Goal: Navigation & Orientation: Find specific page/section

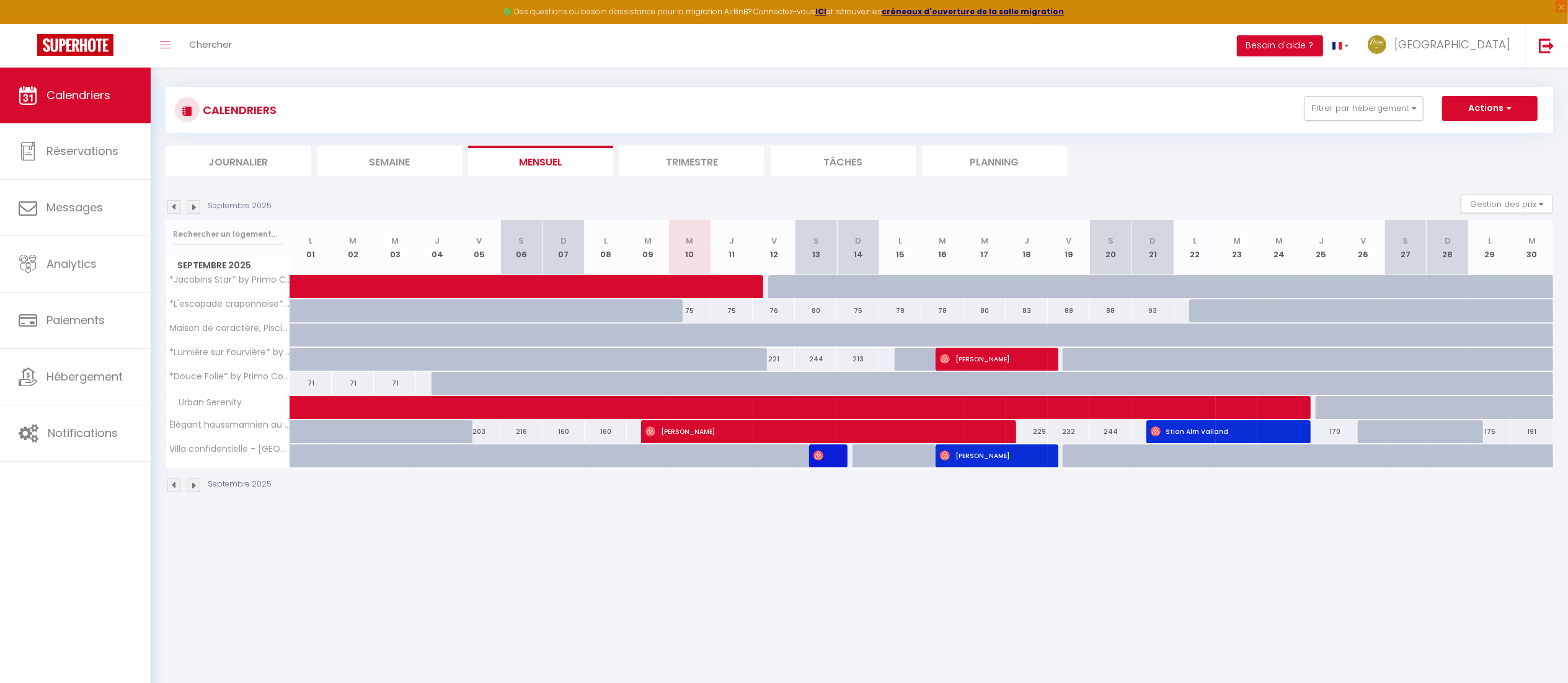
scroll to position [5, 0]
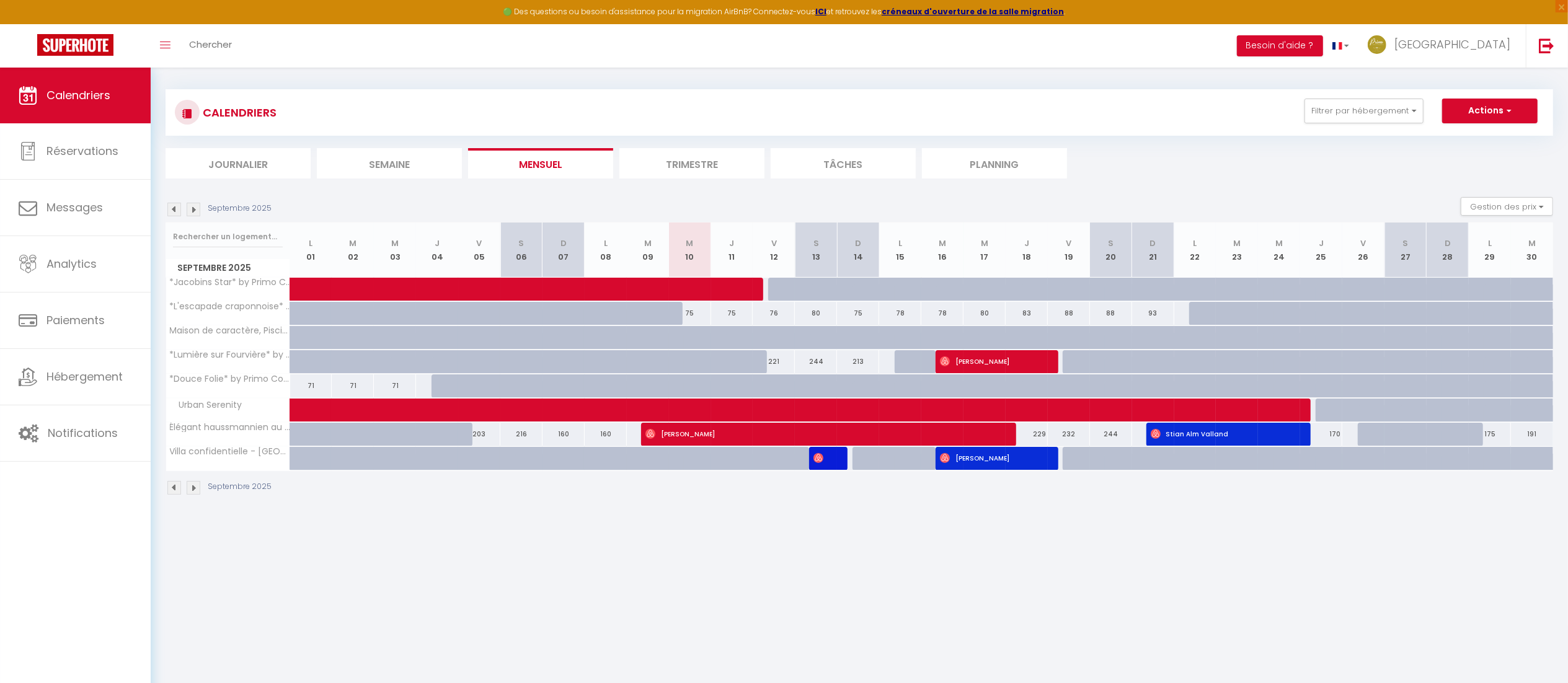
click at [172, 206] on img at bounding box center [174, 209] width 14 height 14
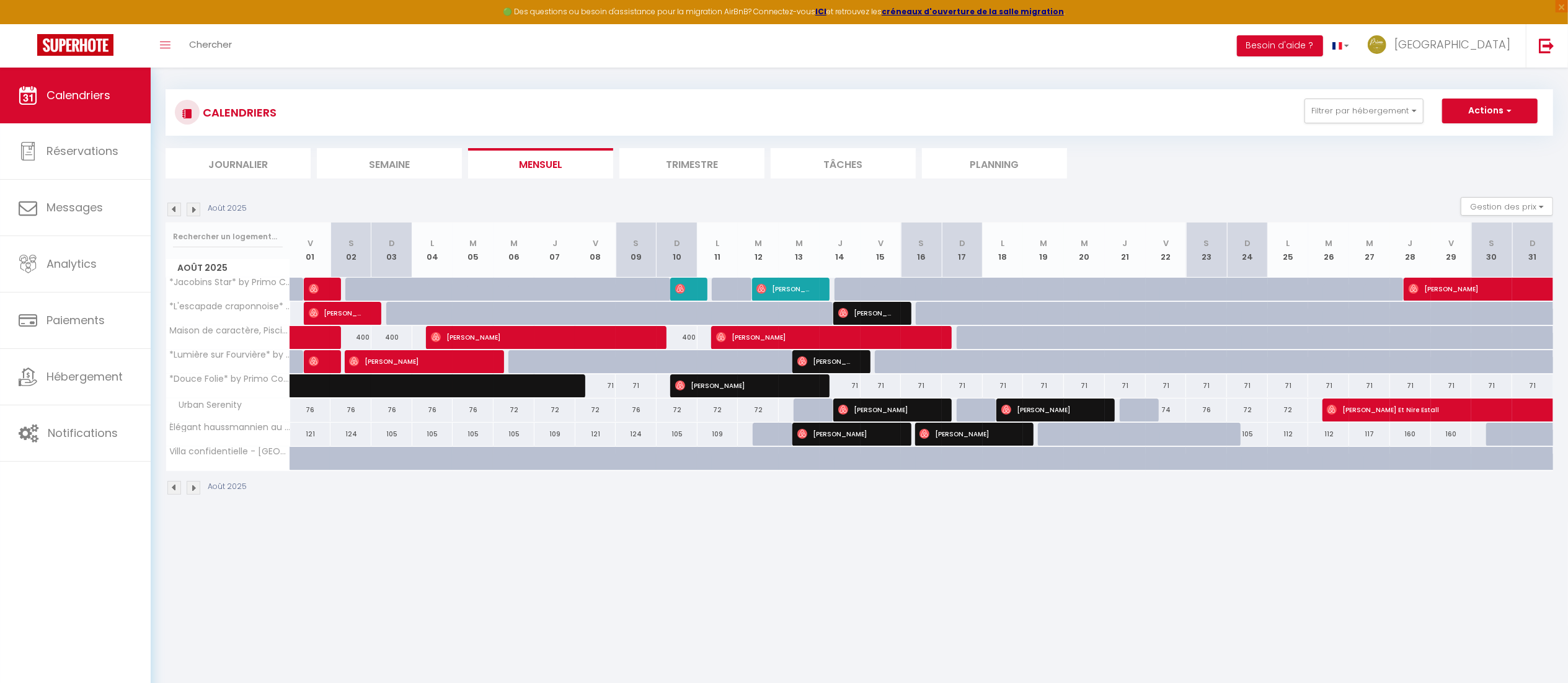
click at [199, 214] on img at bounding box center [193, 209] width 14 height 14
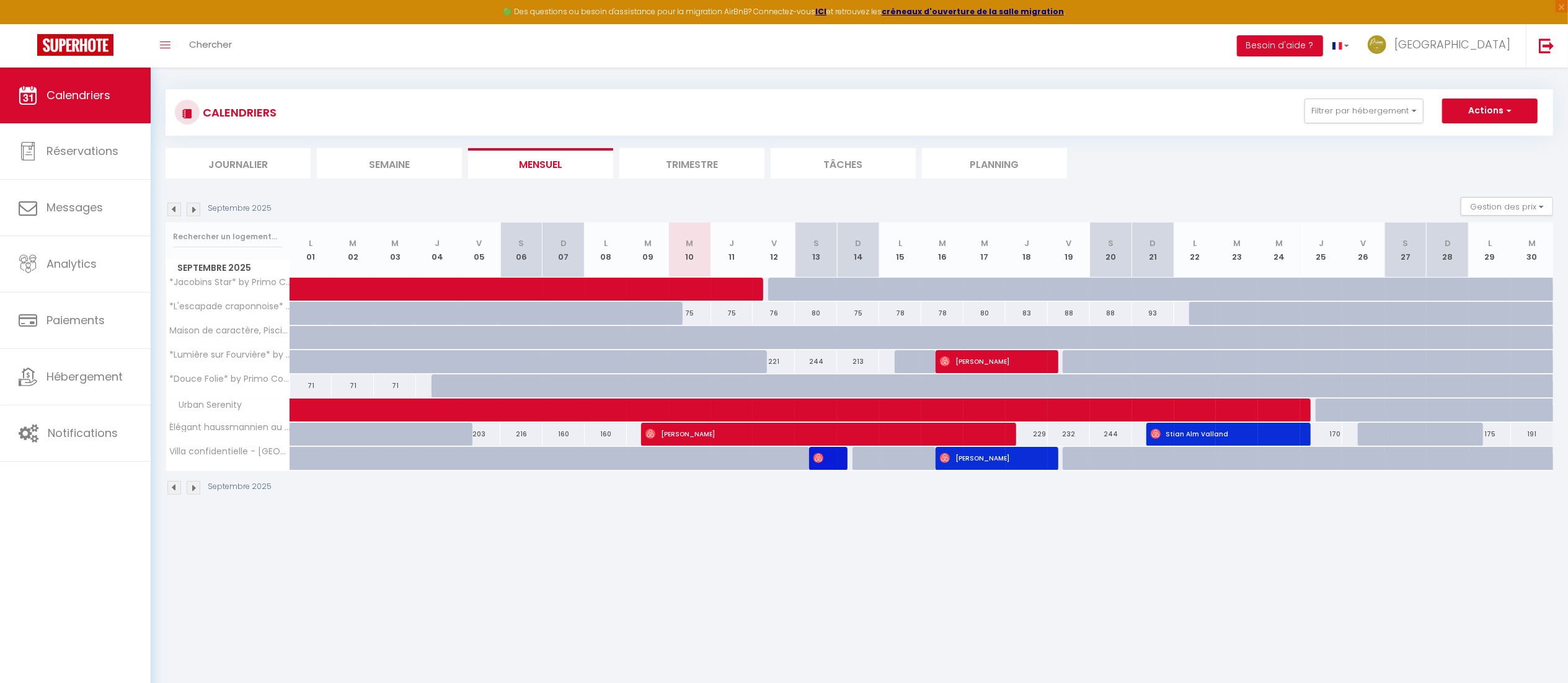
click at [196, 212] on img at bounding box center [193, 209] width 14 height 14
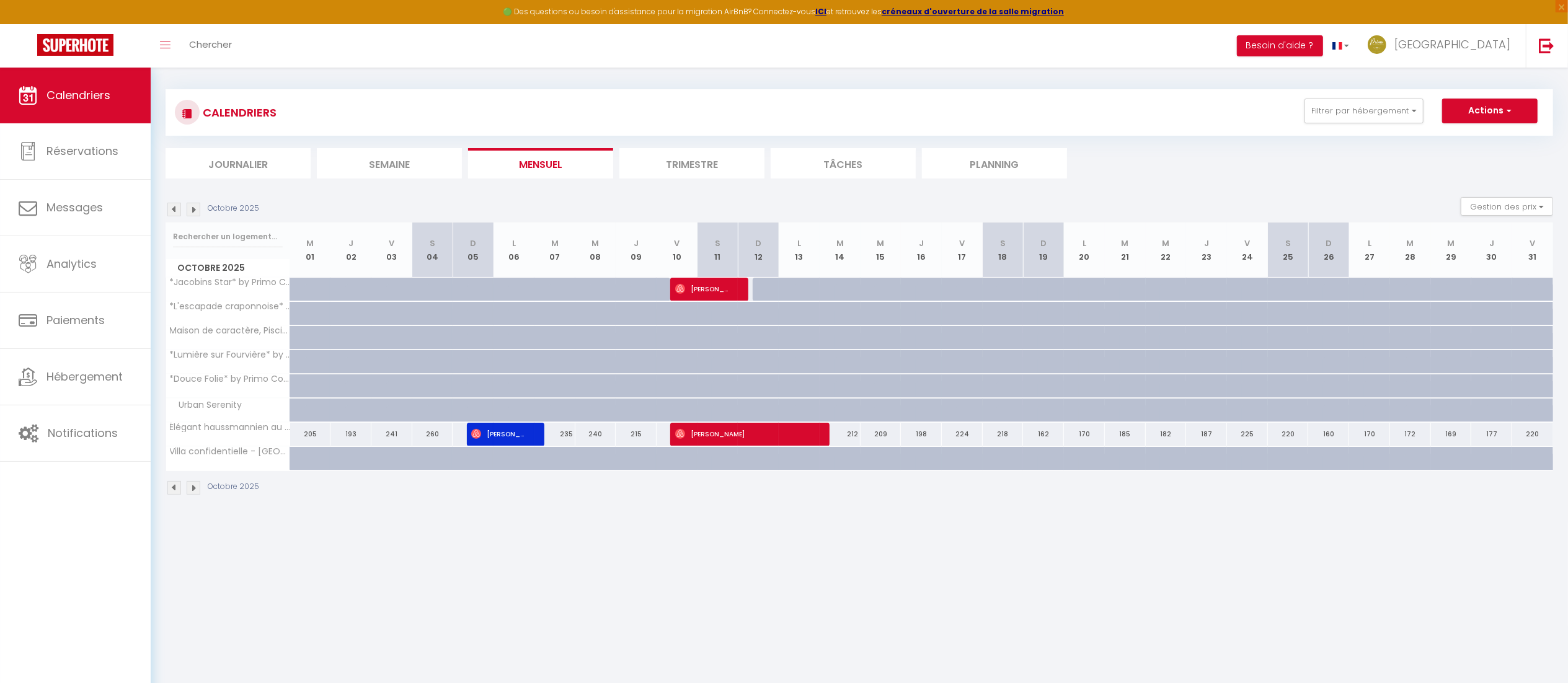
click at [195, 211] on img at bounding box center [193, 209] width 14 height 14
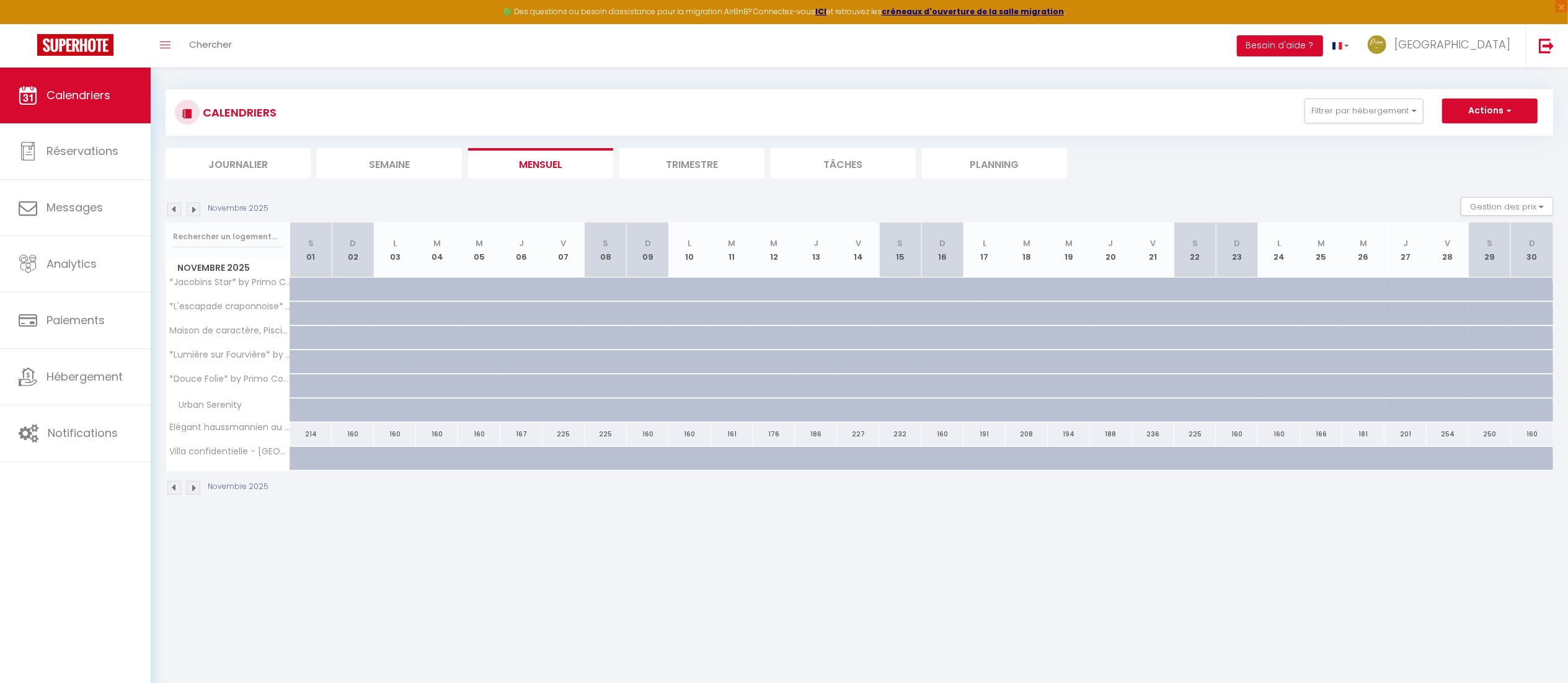
click at [195, 214] on img at bounding box center [193, 209] width 14 height 14
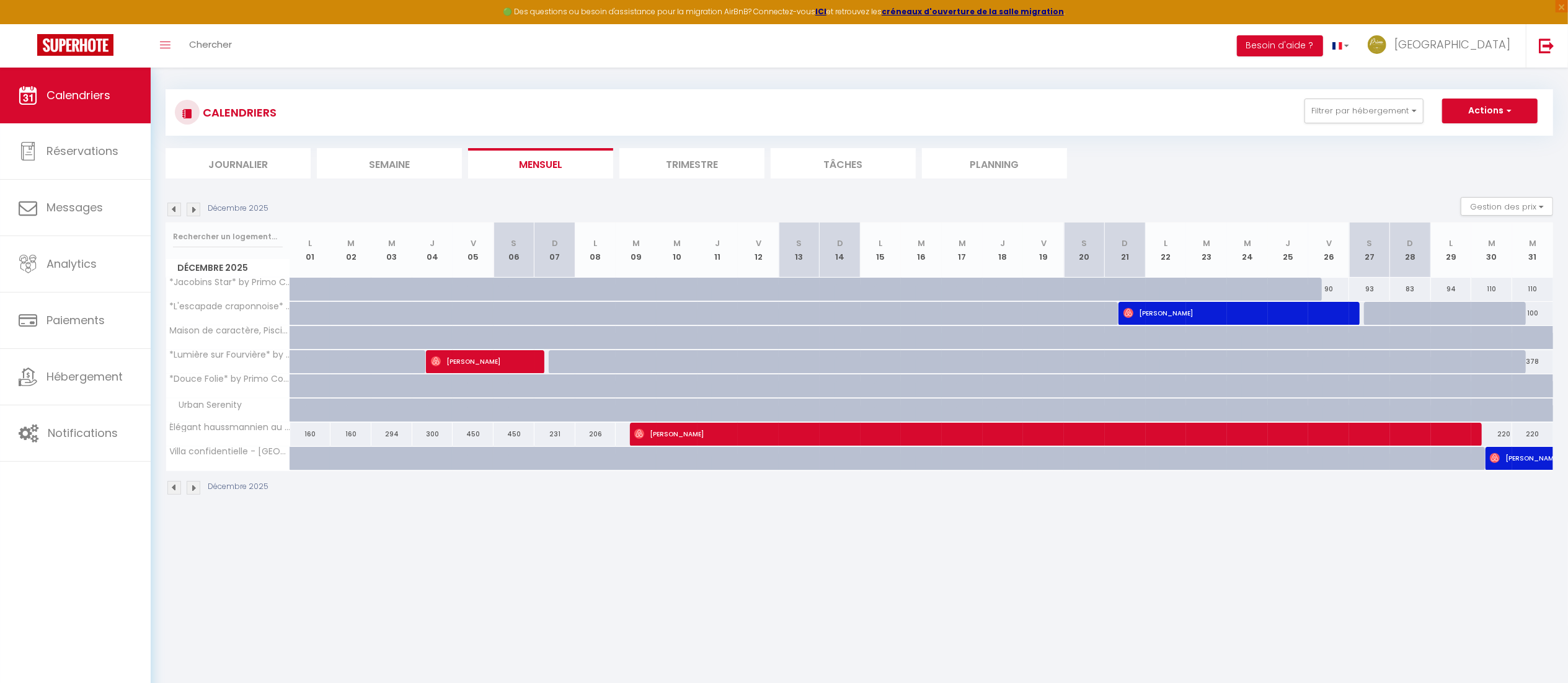
click at [171, 210] on img at bounding box center [174, 209] width 14 height 14
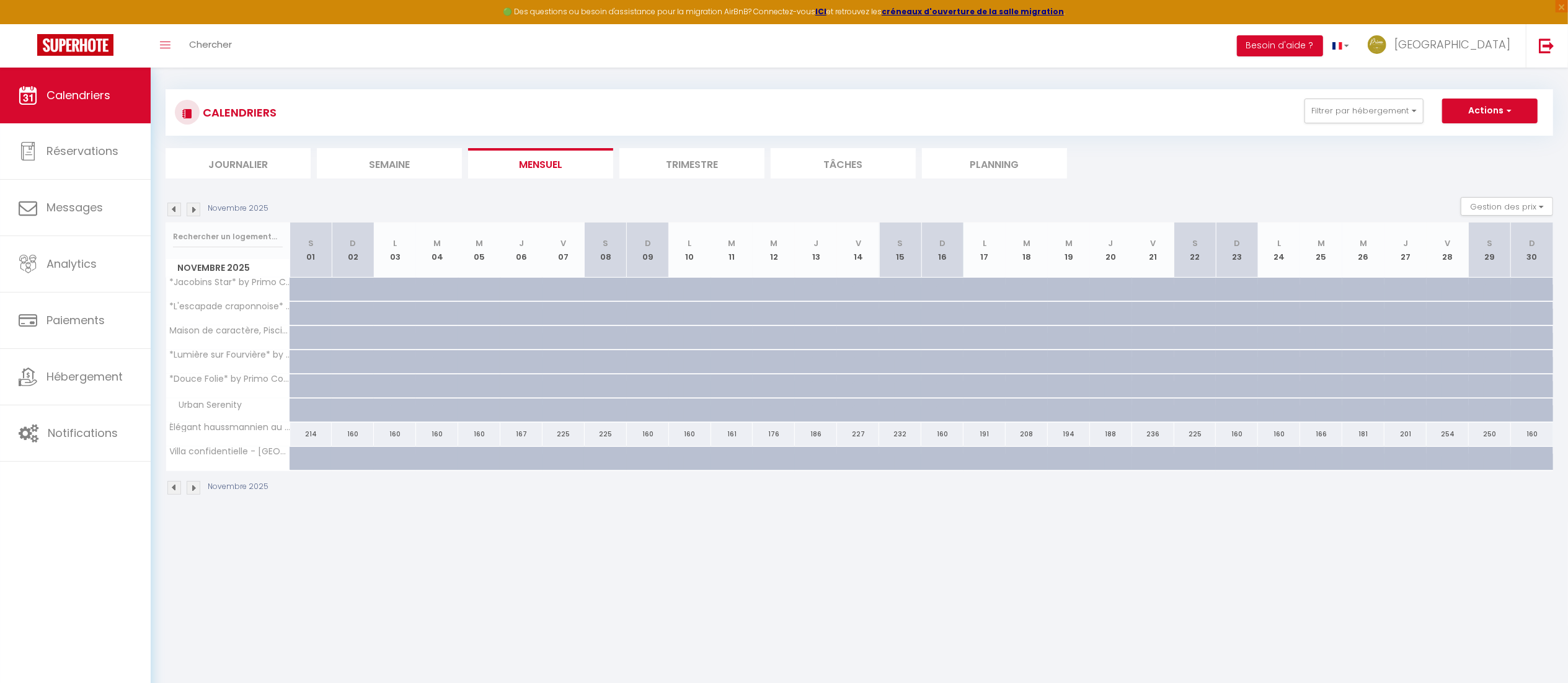
click at [171, 210] on img at bounding box center [174, 209] width 14 height 14
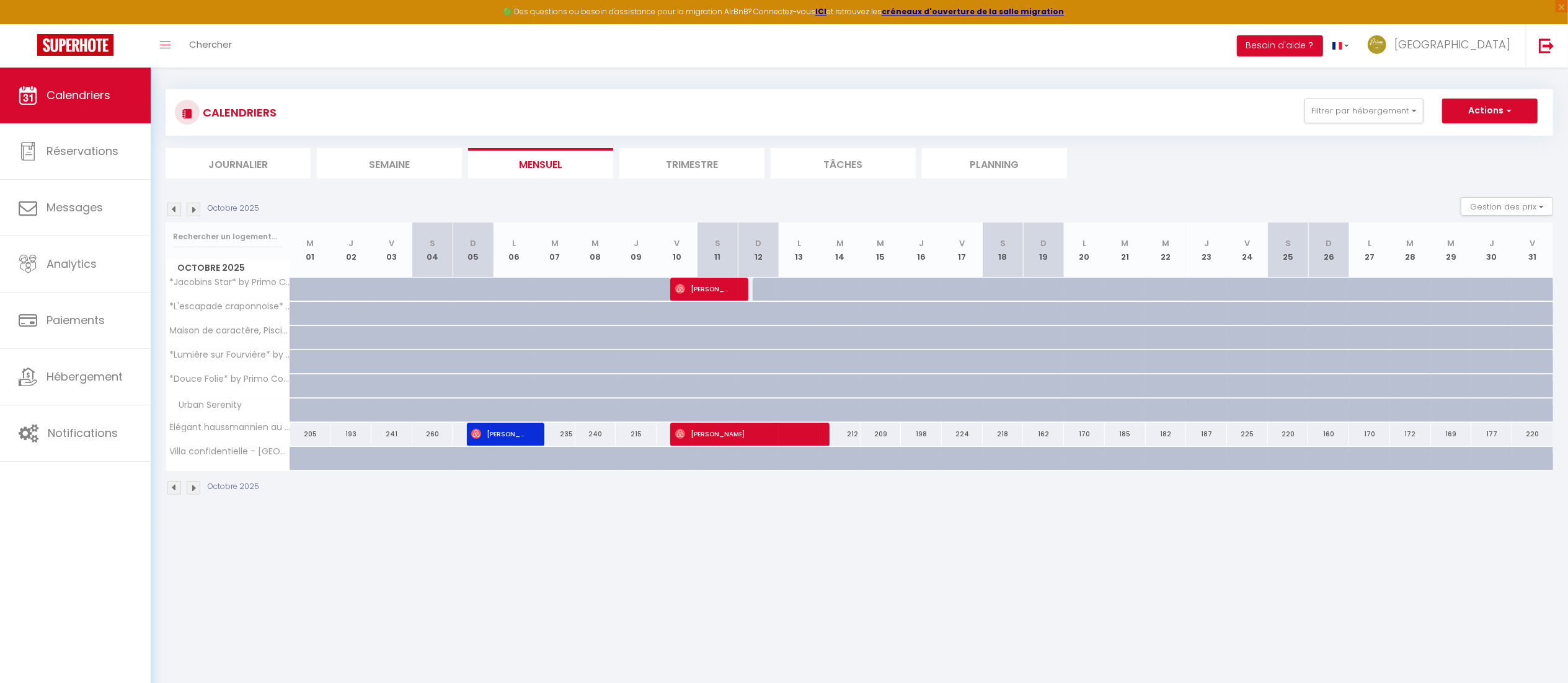
click at [171, 210] on img at bounding box center [174, 209] width 14 height 14
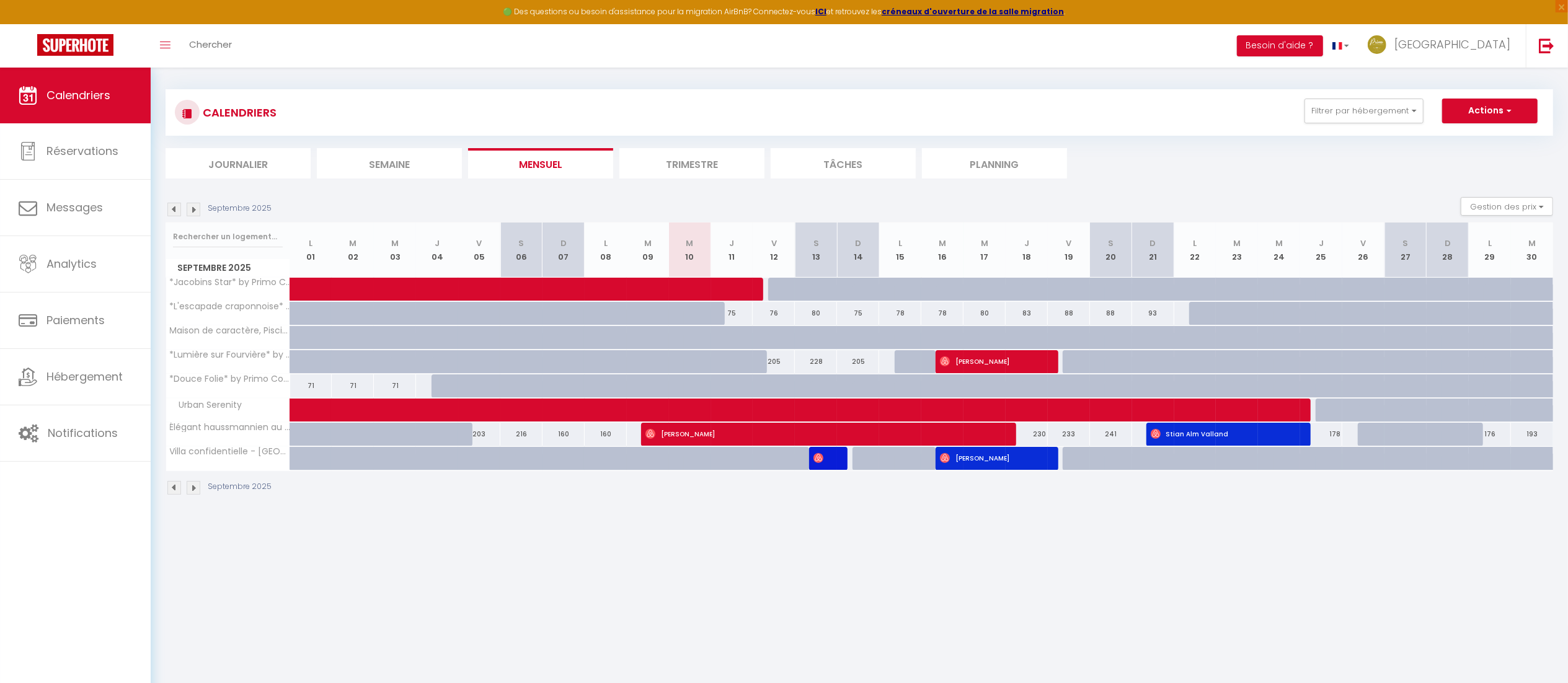
click at [199, 214] on img at bounding box center [193, 209] width 14 height 14
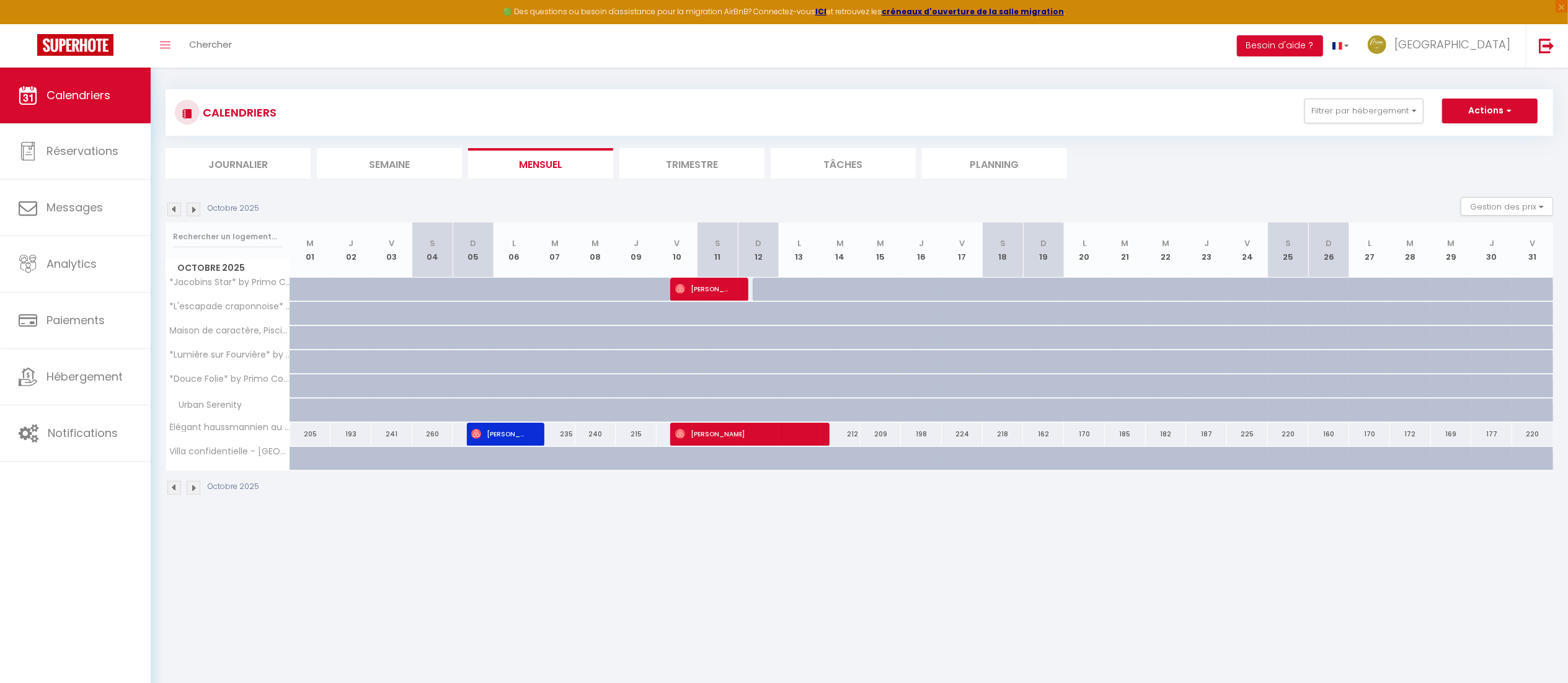
click at [175, 214] on img at bounding box center [174, 209] width 14 height 14
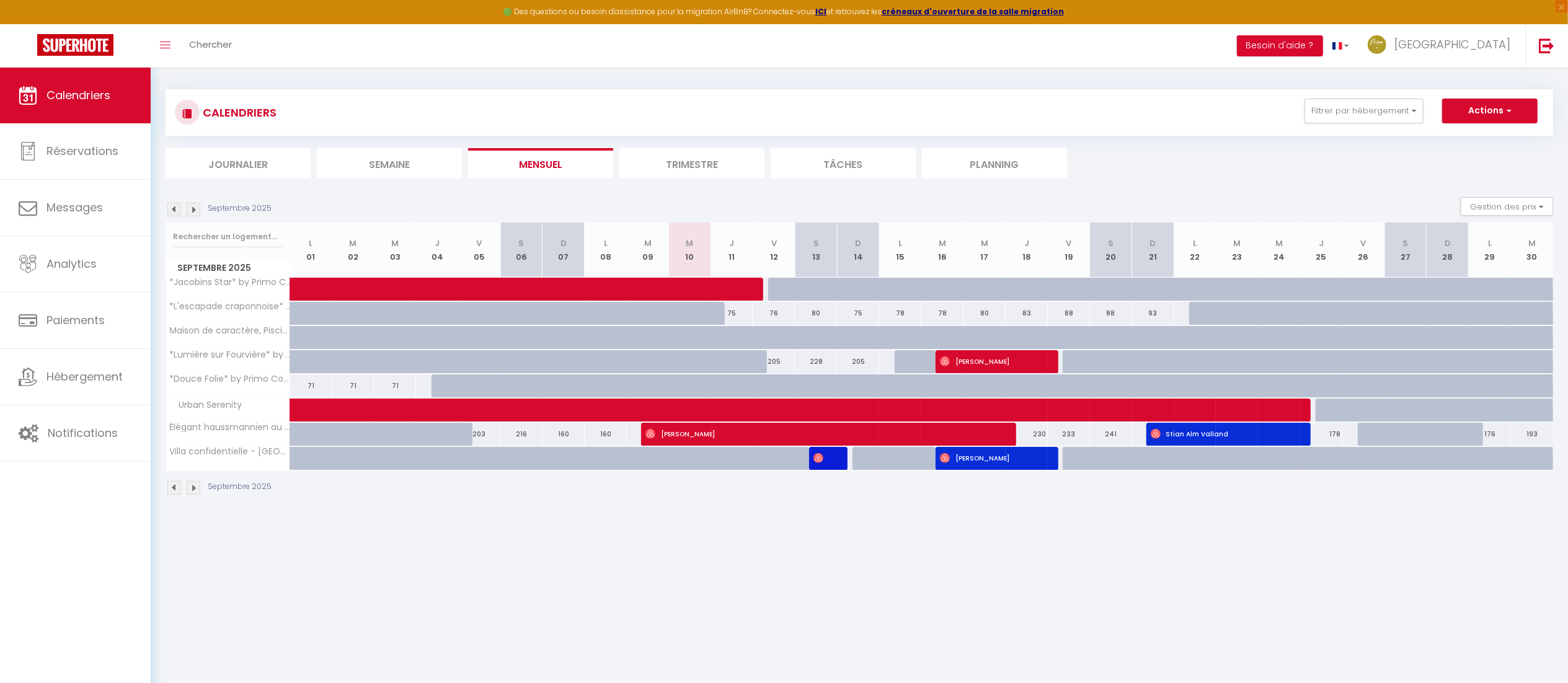
click at [172, 213] on img at bounding box center [174, 209] width 14 height 14
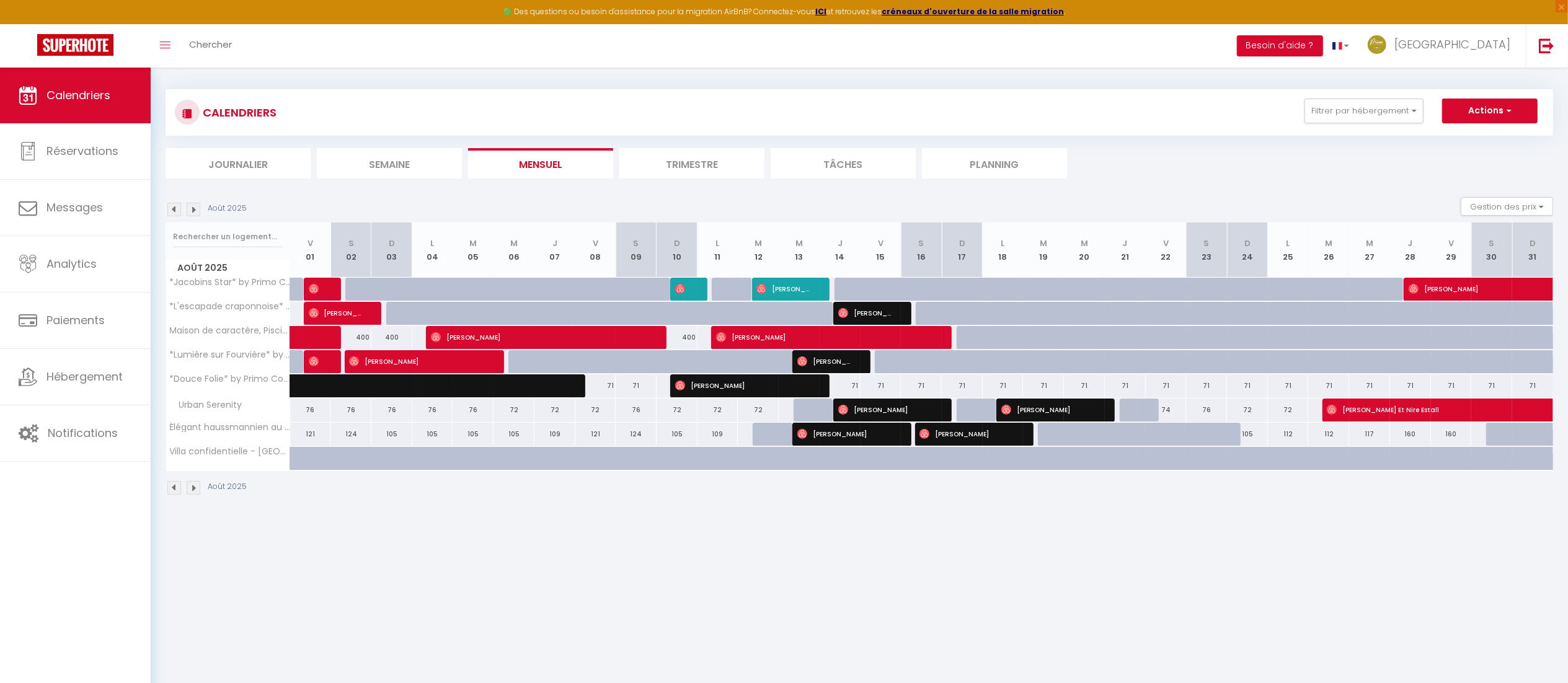
click at [197, 215] on img at bounding box center [193, 209] width 14 height 14
